Goal: Task Accomplishment & Management: Manage account settings

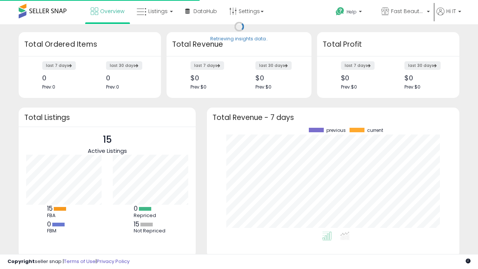
scroll to position [104, 238]
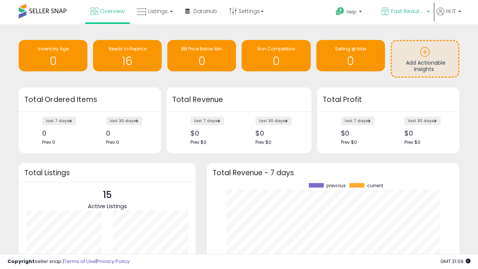
click at [405, 12] on span "Fast Beauty ([GEOGRAPHIC_DATA])" at bounding box center [408, 10] width 34 height 7
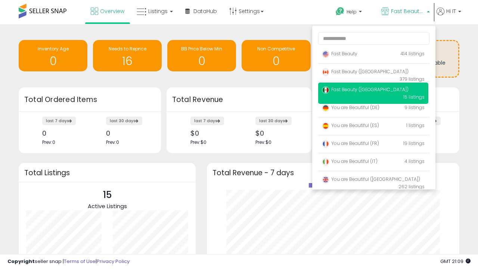
click at [373, 162] on span "You are Beautiful (IT)" at bounding box center [350, 161] width 56 height 6
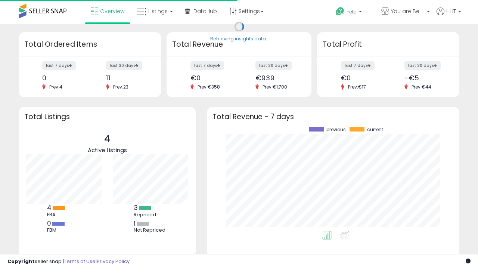
scroll to position [104, 238]
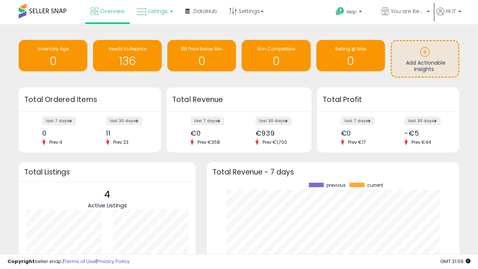
click at [154, 11] on span "Listings" at bounding box center [157, 10] width 19 height 7
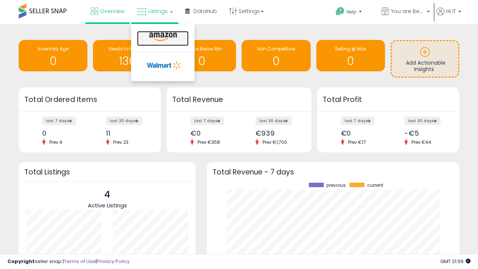
click at [162, 37] on icon at bounding box center [163, 37] width 32 height 10
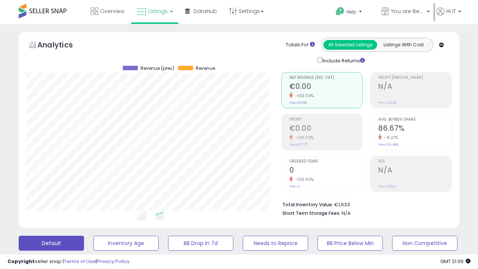
scroll to position [153, 255]
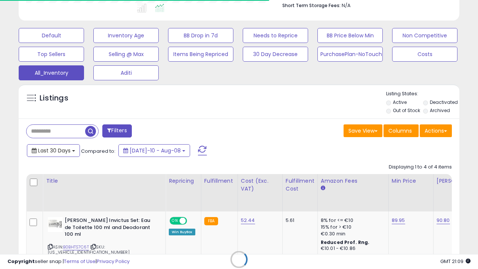
click at [47, 147] on span "Last 30 Days" at bounding box center [54, 150] width 32 height 7
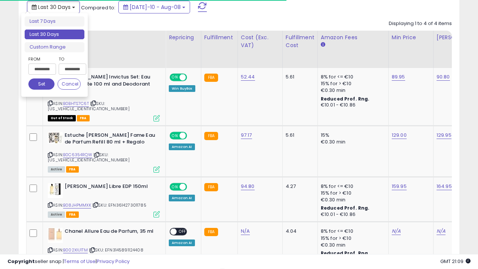
scroll to position [0, 6]
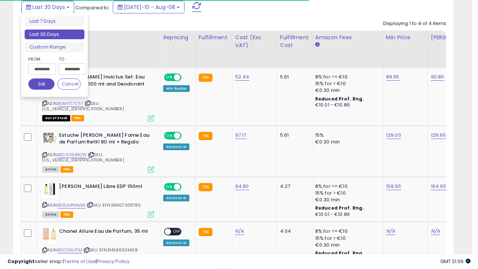
click at [55, 34] on li "Last 30 Days" at bounding box center [55, 35] width 60 height 10
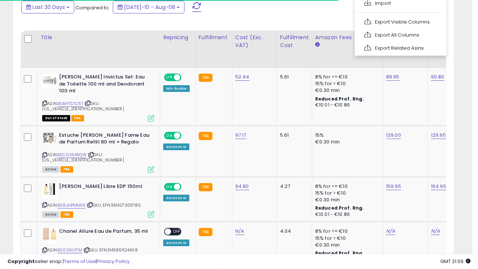
scroll to position [203, 0]
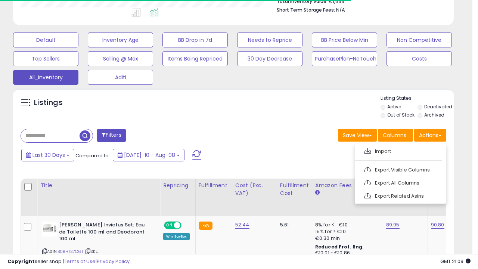
click at [400, 182] on link "Export All Columns" at bounding box center [400, 183] width 82 height 12
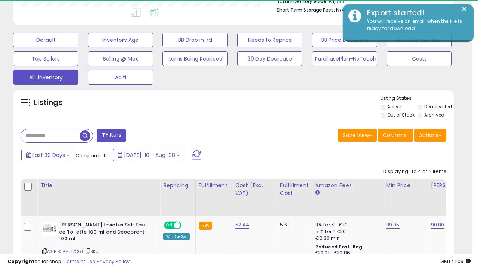
scroll to position [153, 255]
